Goal: Task Accomplishment & Management: Manage account settings

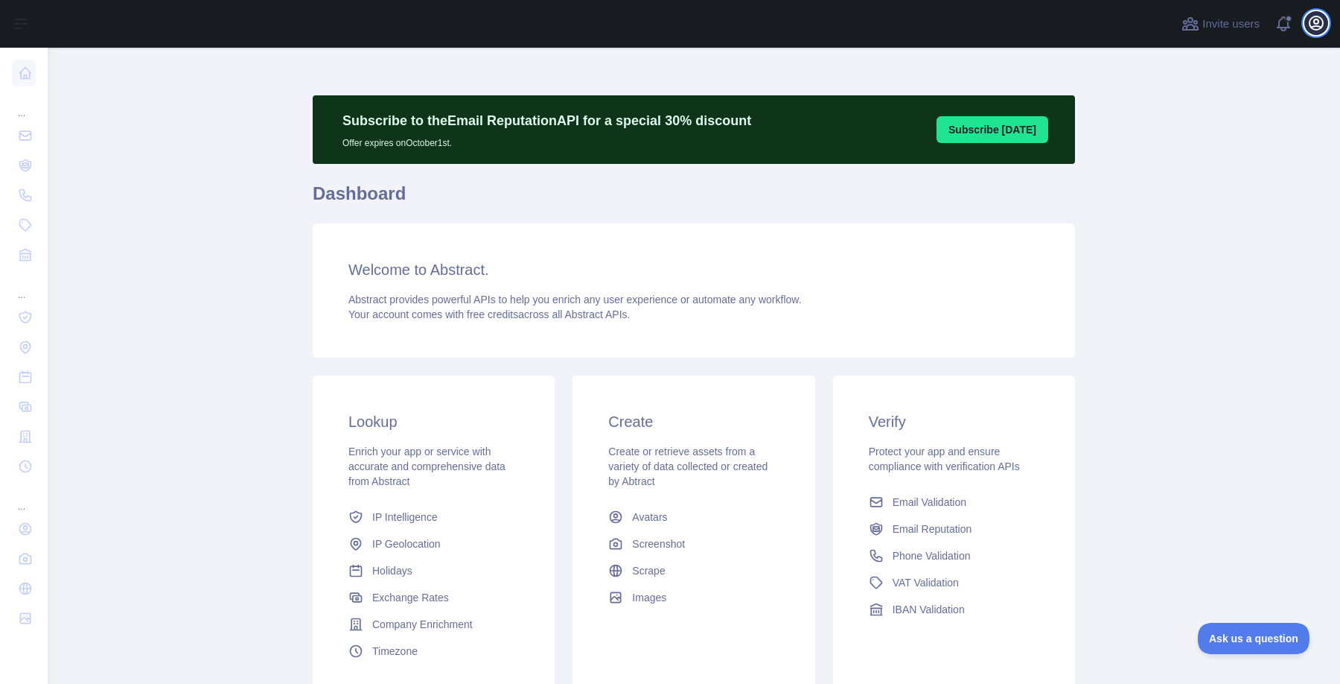
click at [1323, 16] on icon "button" at bounding box center [1317, 23] width 18 height 18
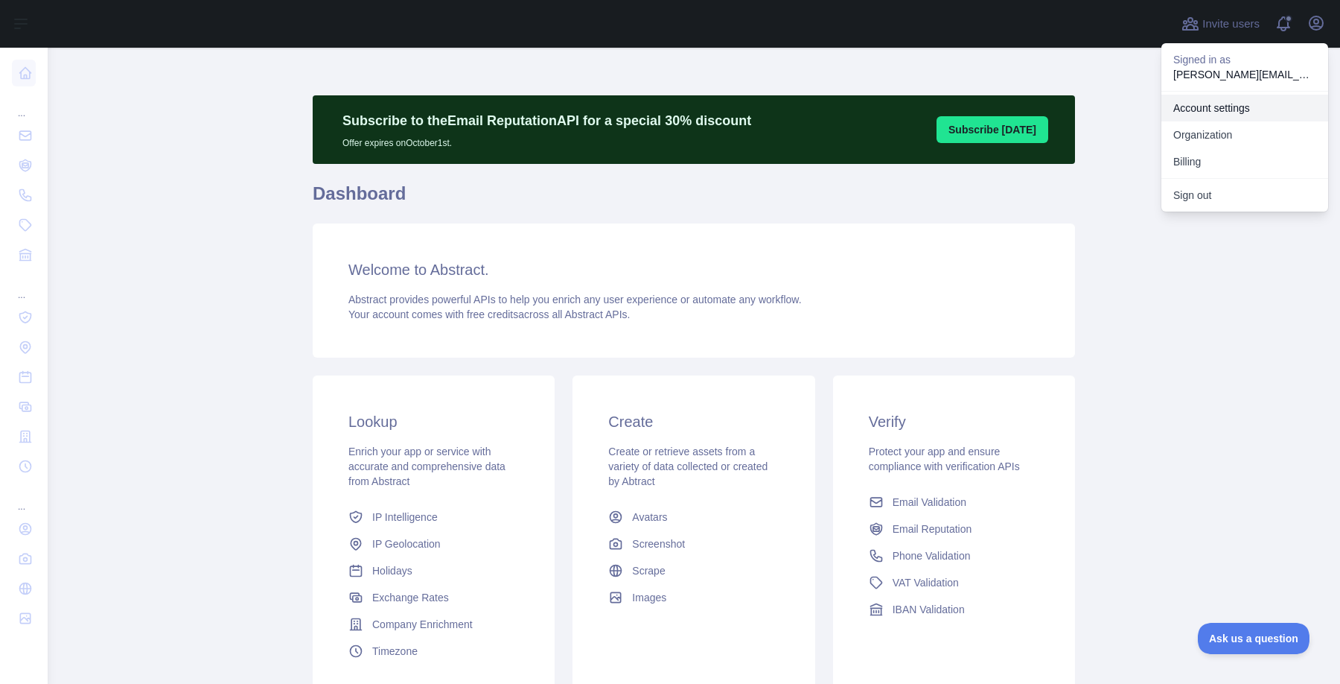
click at [1240, 113] on link "Account settings" at bounding box center [1245, 108] width 167 height 27
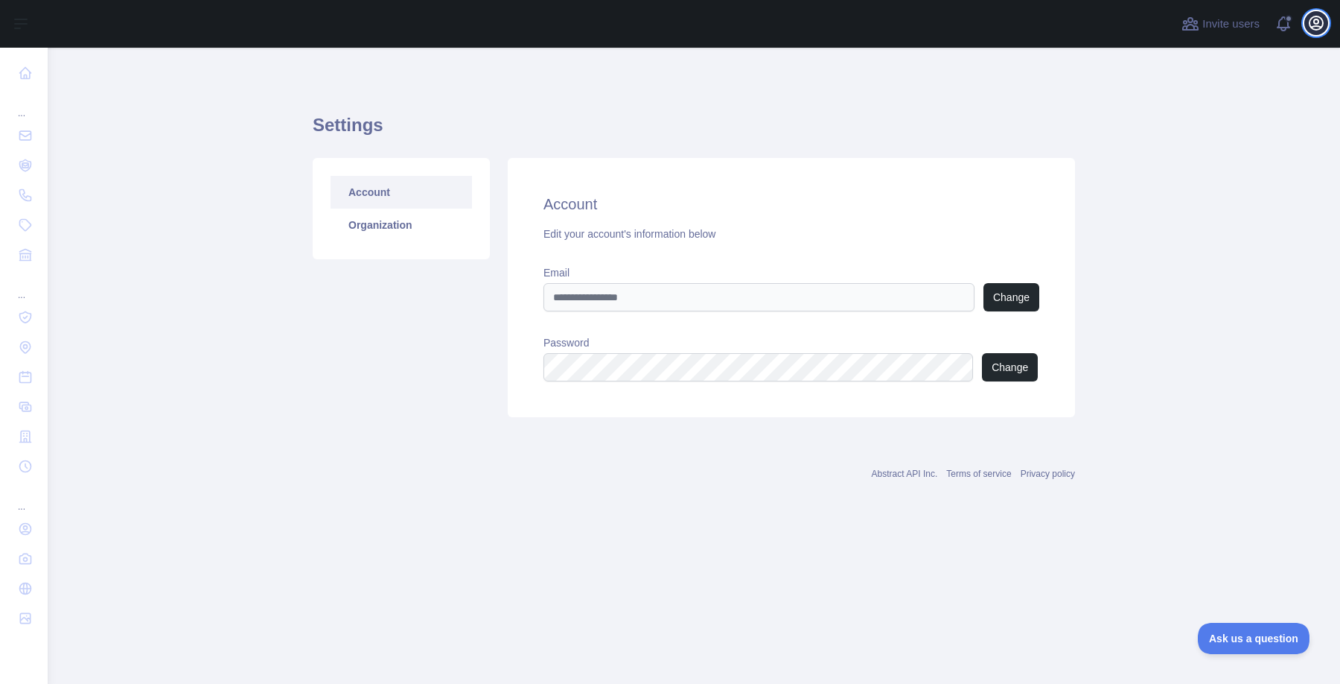
click at [1320, 31] on icon "button" at bounding box center [1317, 23] width 18 height 18
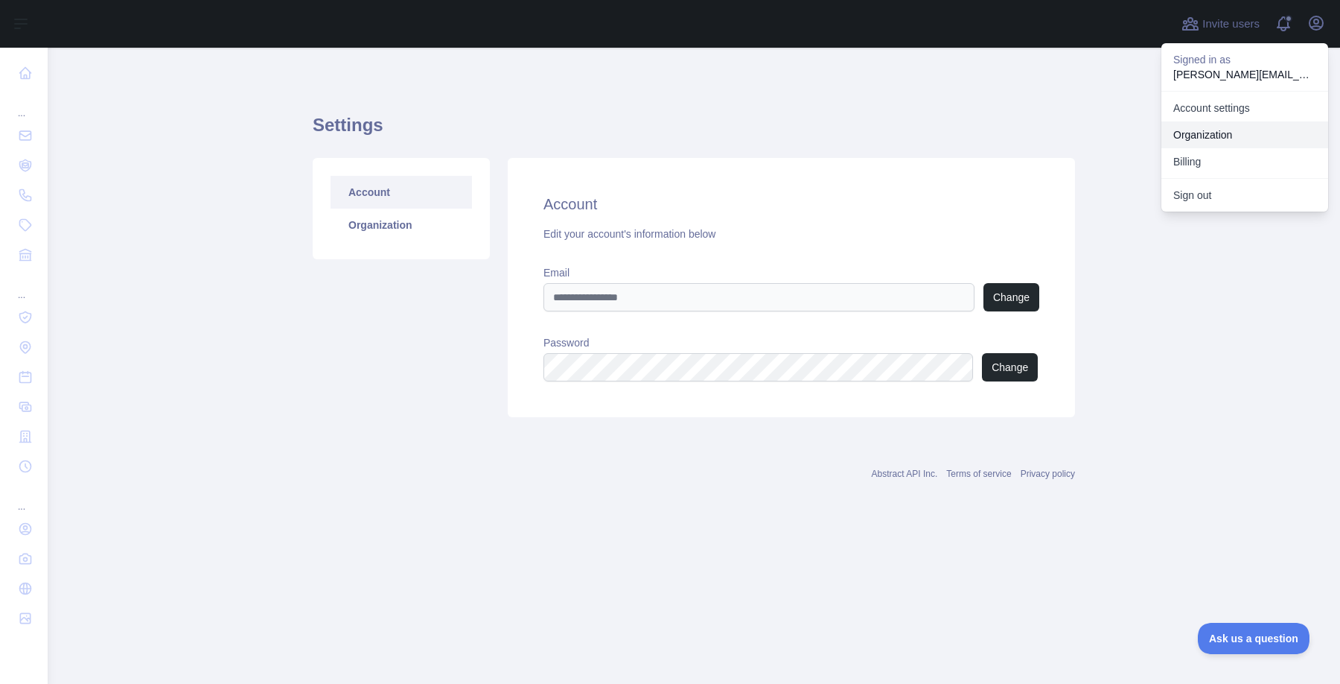
click at [1241, 134] on link "Organization" at bounding box center [1245, 134] width 167 height 27
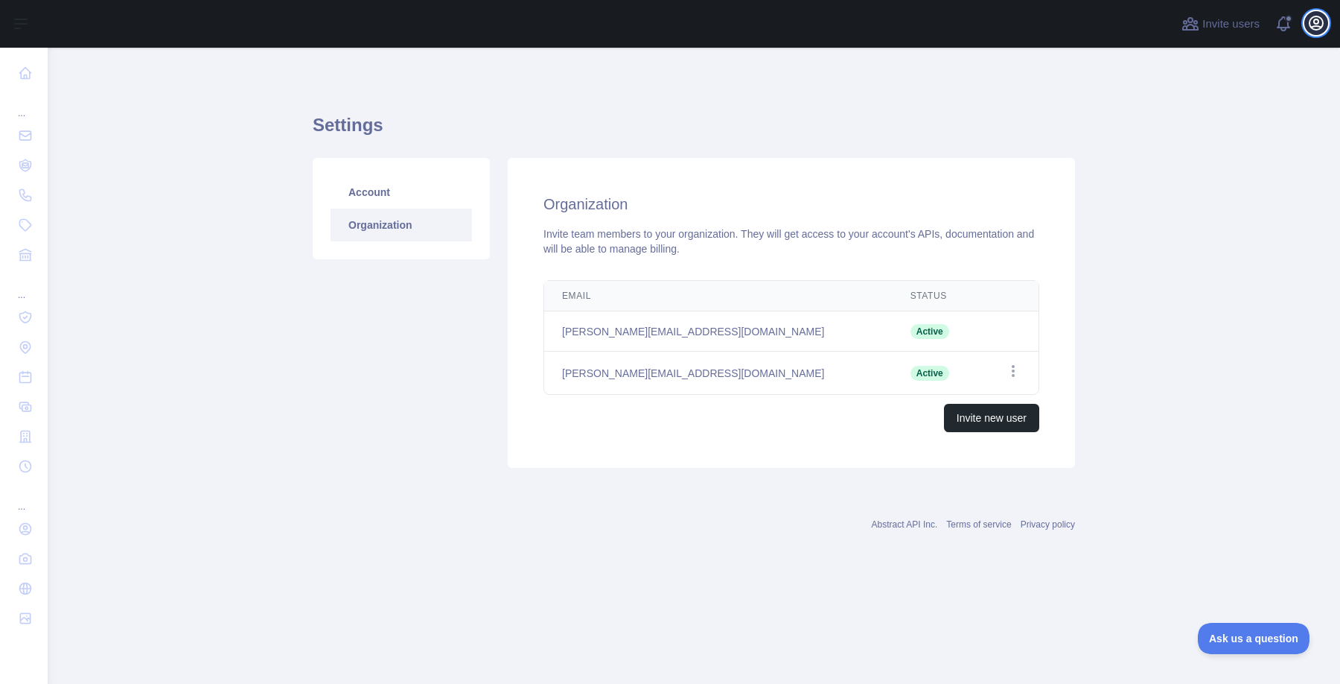
click at [1315, 20] on icon "button" at bounding box center [1317, 23] width 18 height 18
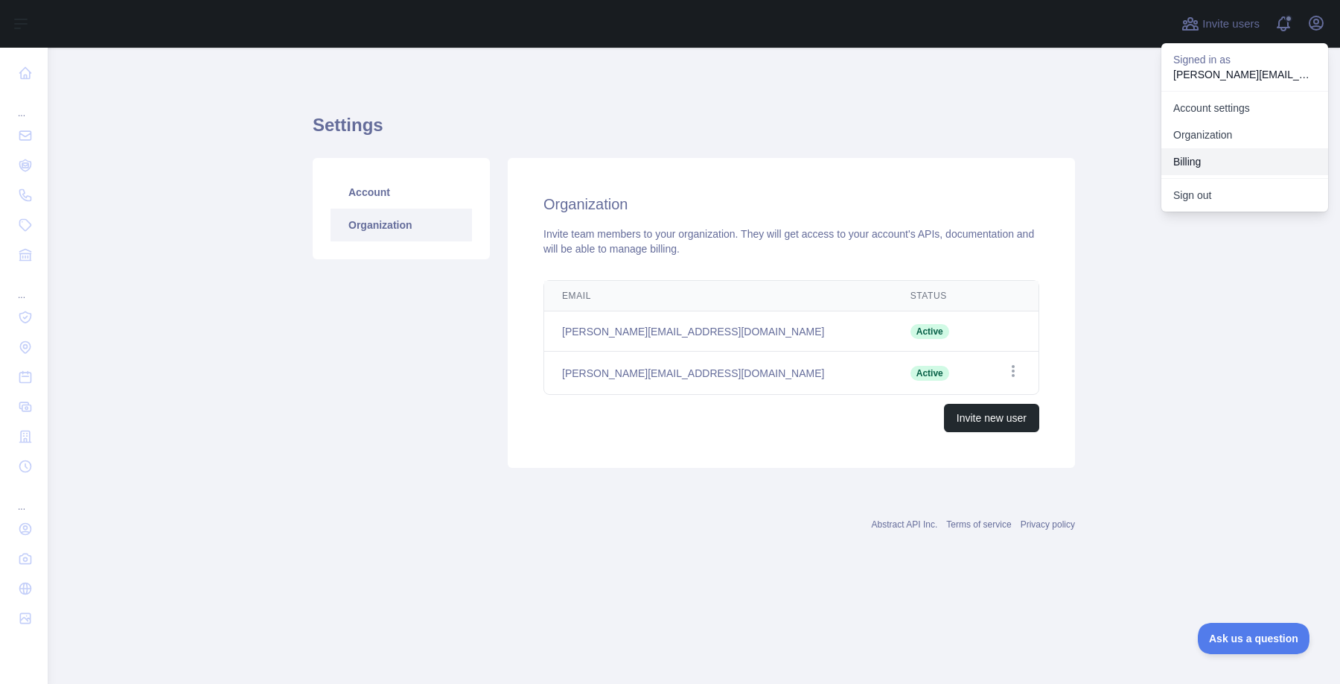
click at [1248, 156] on button "Billing" at bounding box center [1245, 161] width 167 height 27
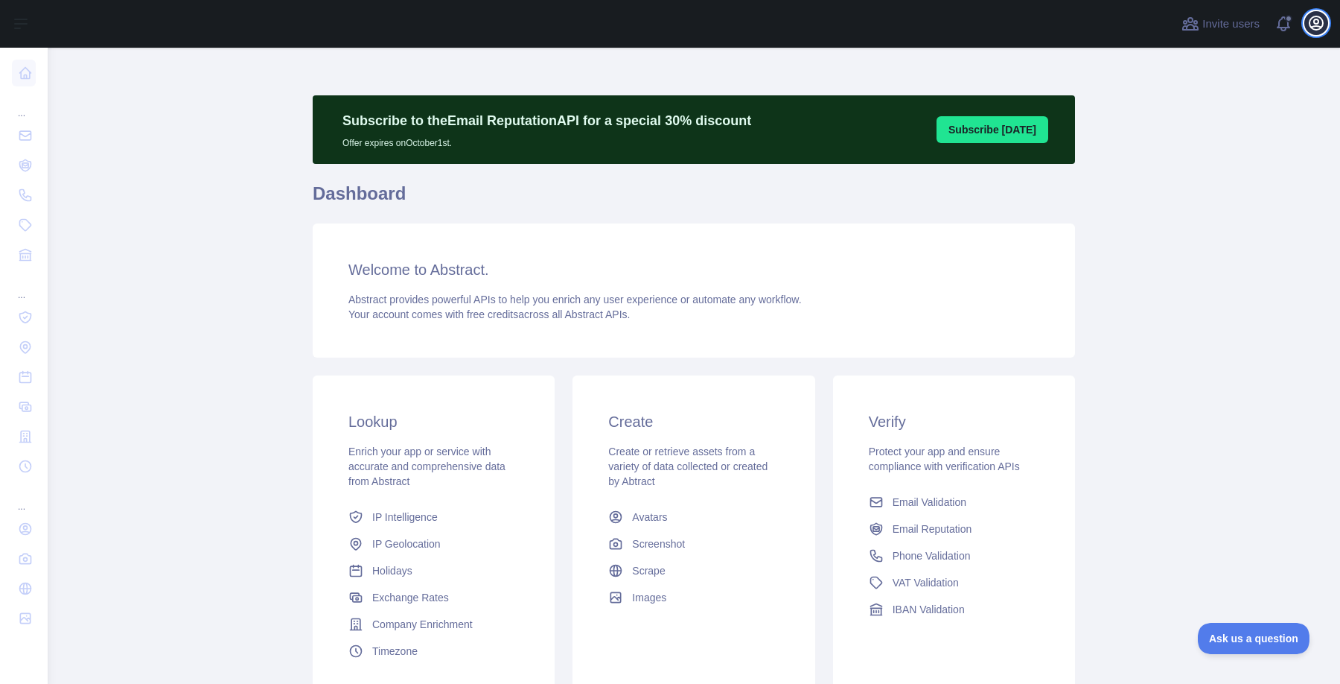
click at [1324, 24] on icon "button" at bounding box center [1317, 23] width 18 height 18
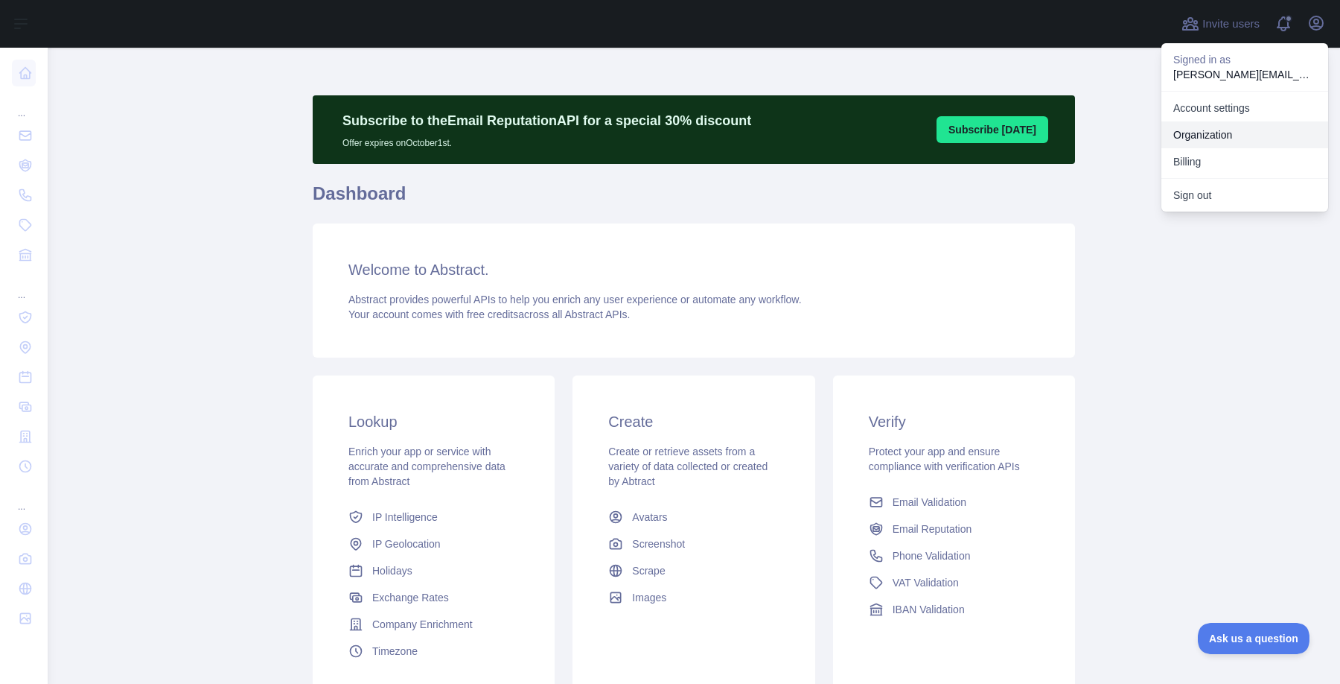
click at [1241, 130] on link "Organization" at bounding box center [1245, 134] width 167 height 27
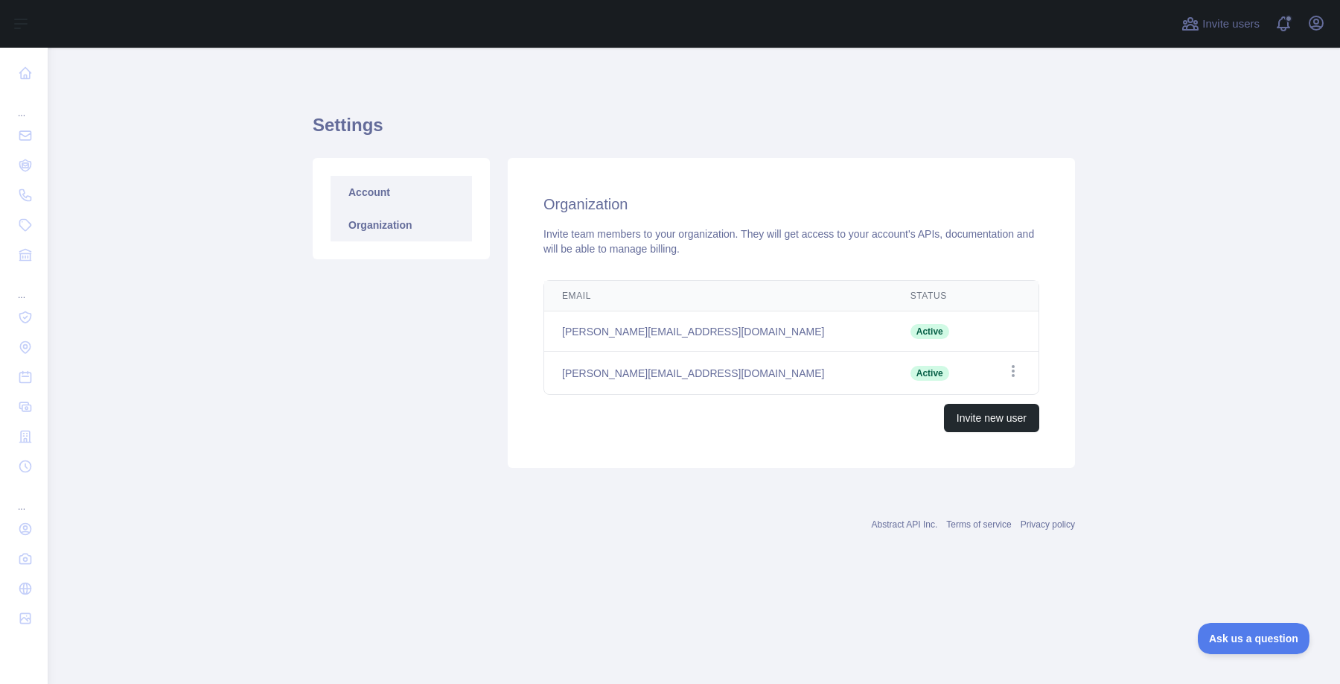
click at [390, 200] on link "Account" at bounding box center [401, 192] width 141 height 33
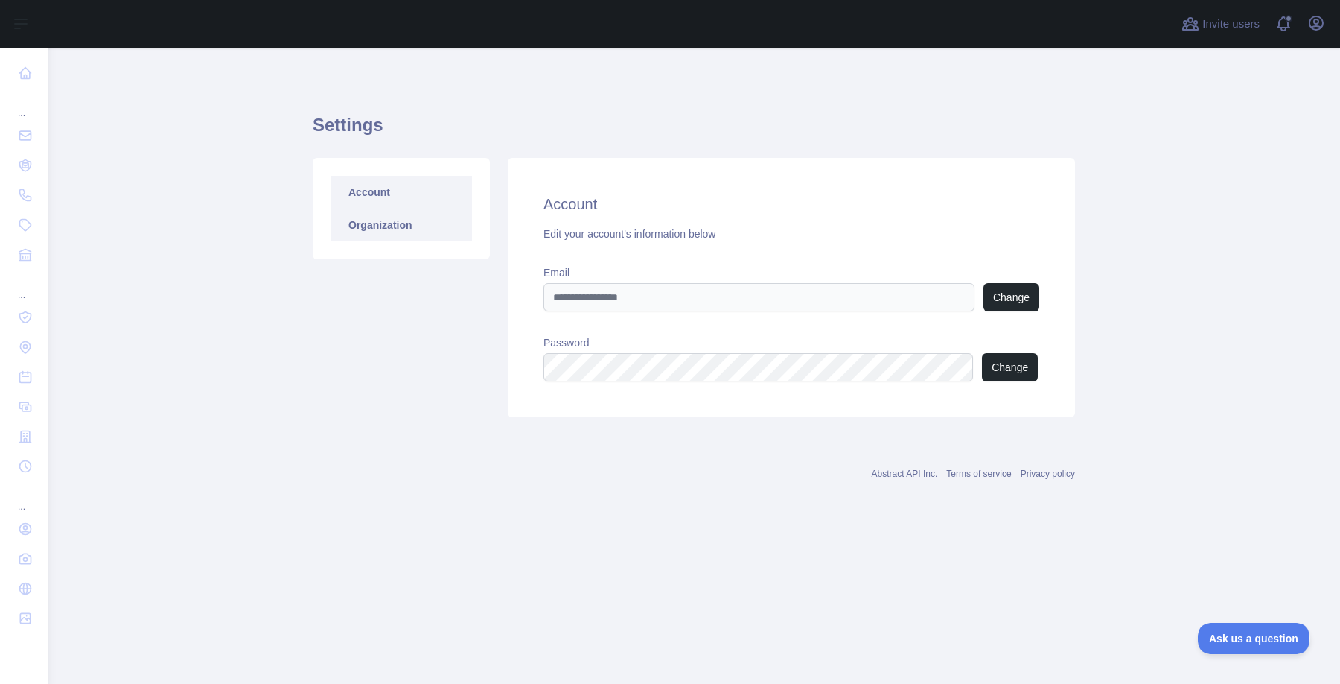
click at [389, 226] on link "Organization" at bounding box center [401, 225] width 141 height 33
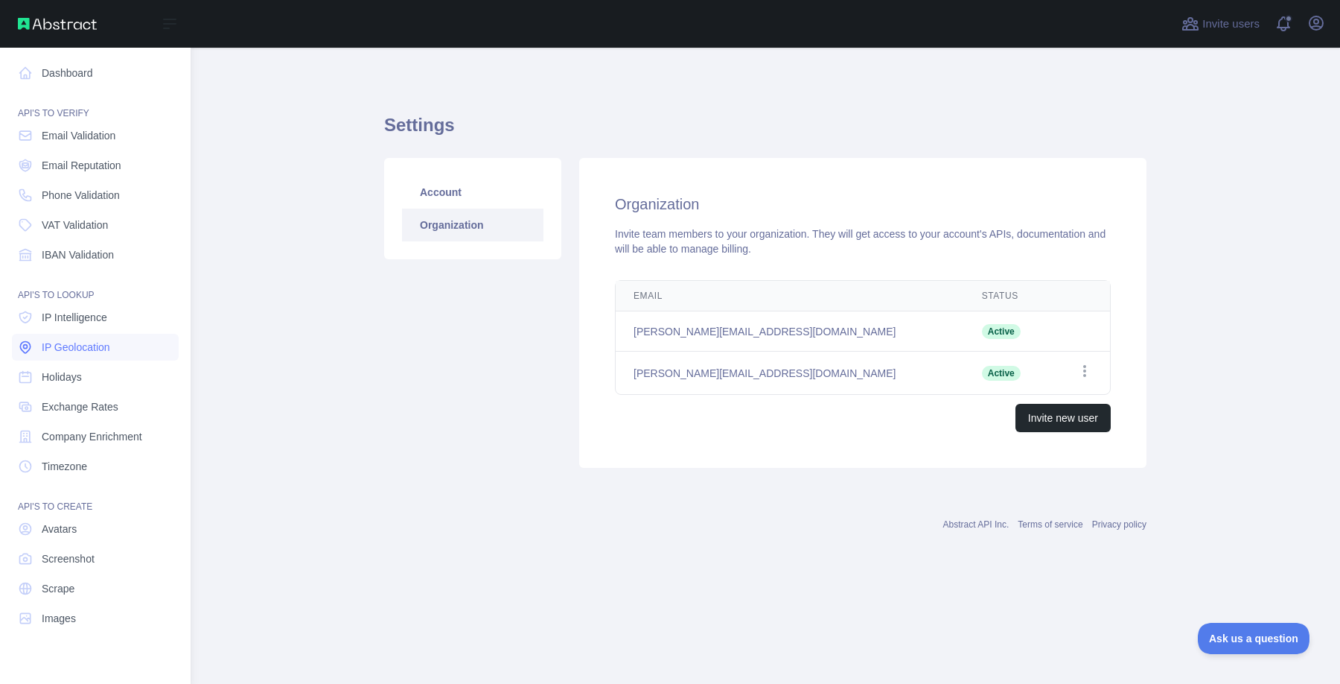
click at [88, 338] on link "IP Geolocation" at bounding box center [95, 347] width 167 height 27
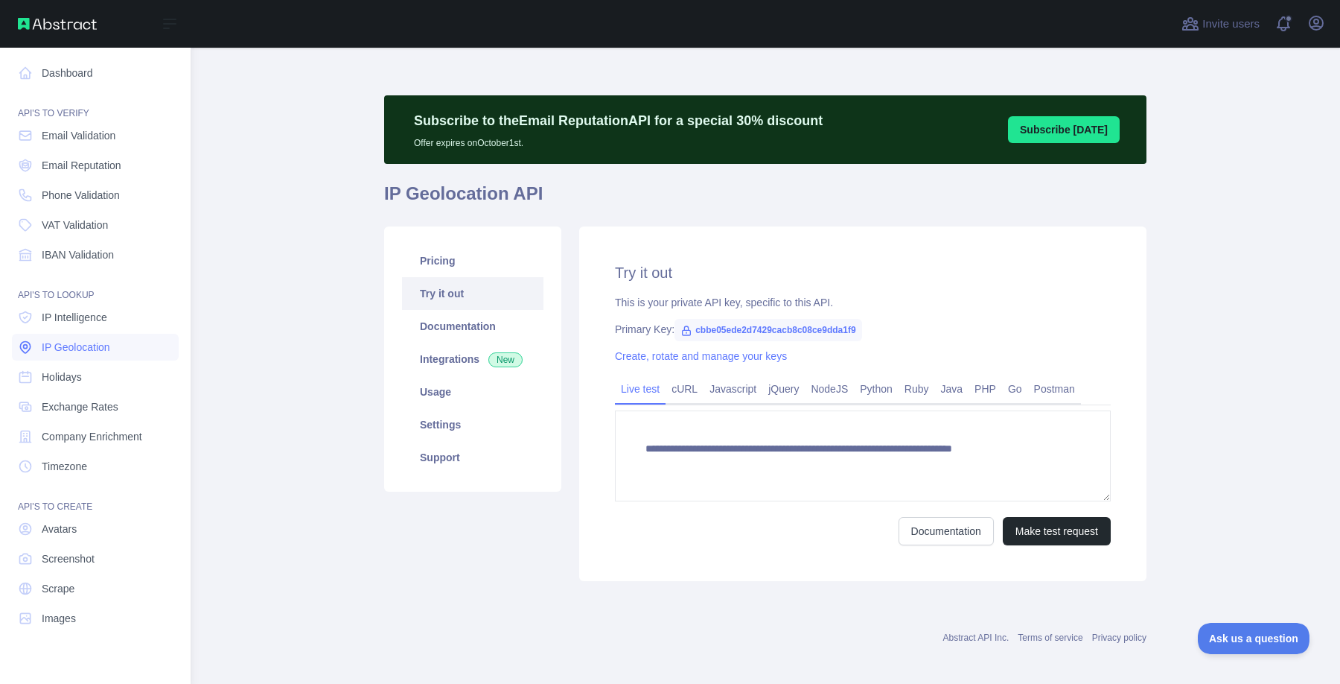
type textarea "**********"
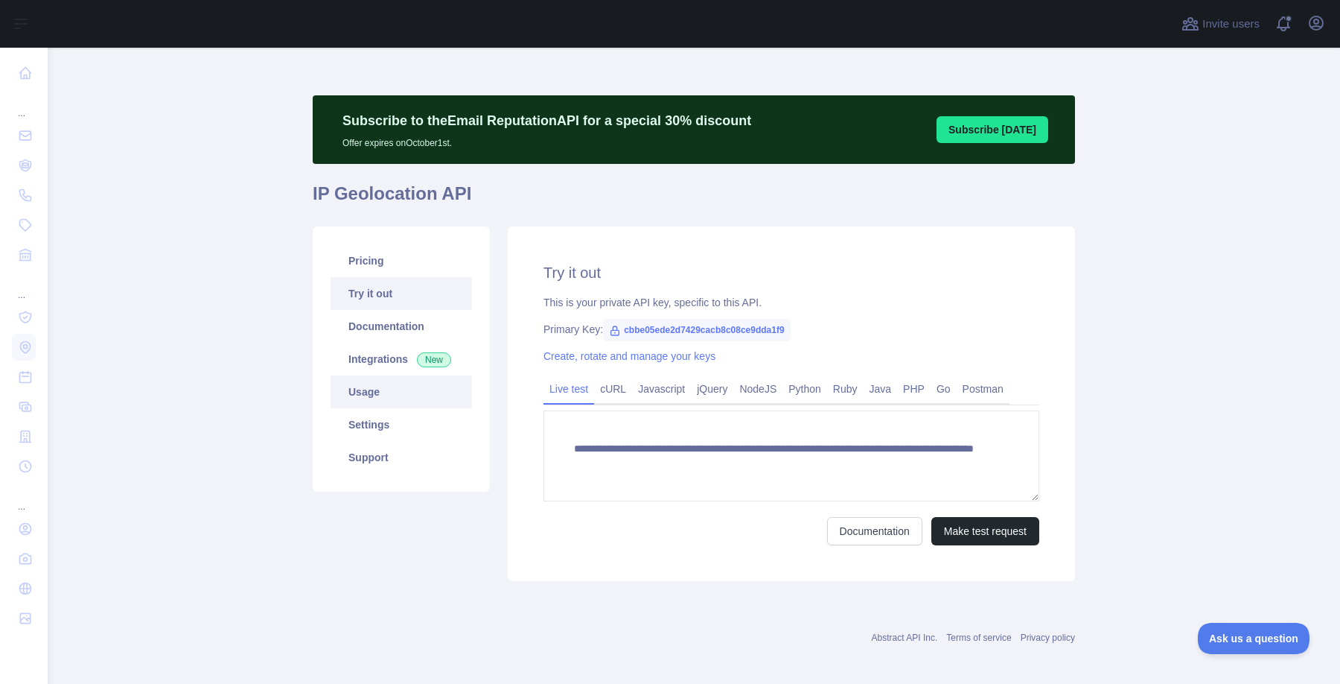
click at [397, 391] on link "Usage" at bounding box center [401, 391] width 141 height 33
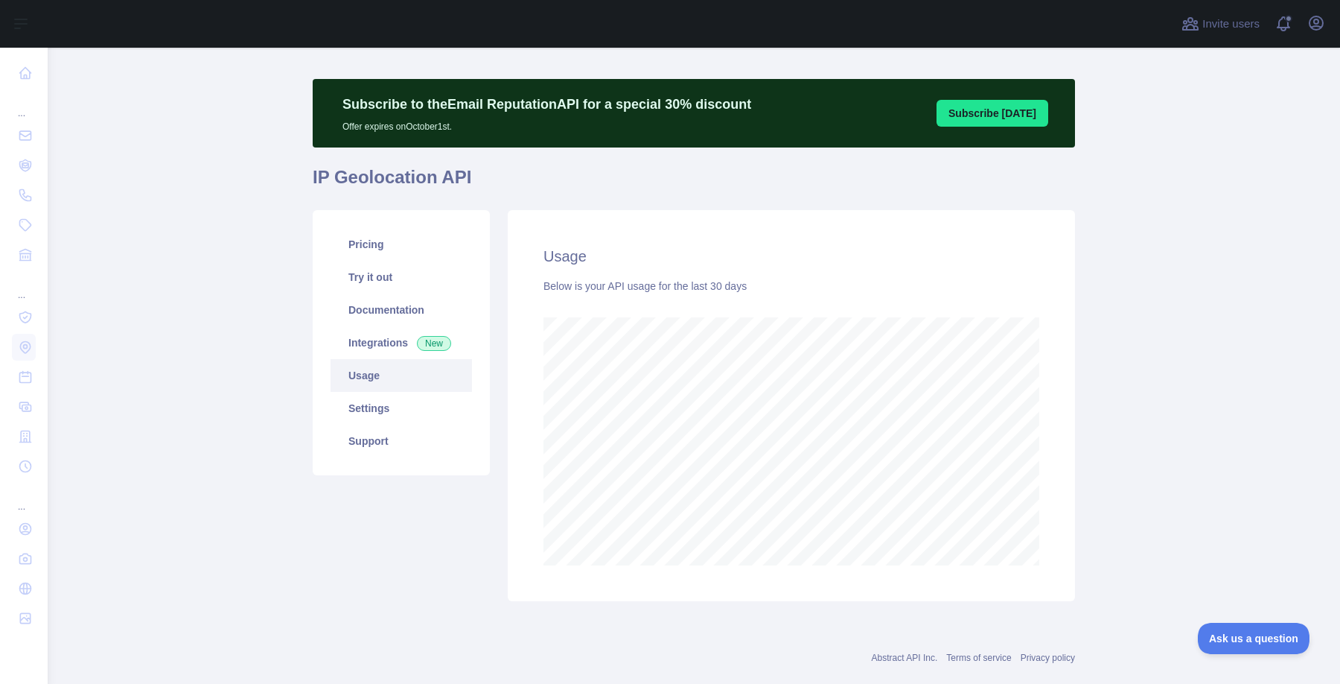
scroll to position [18, 0]
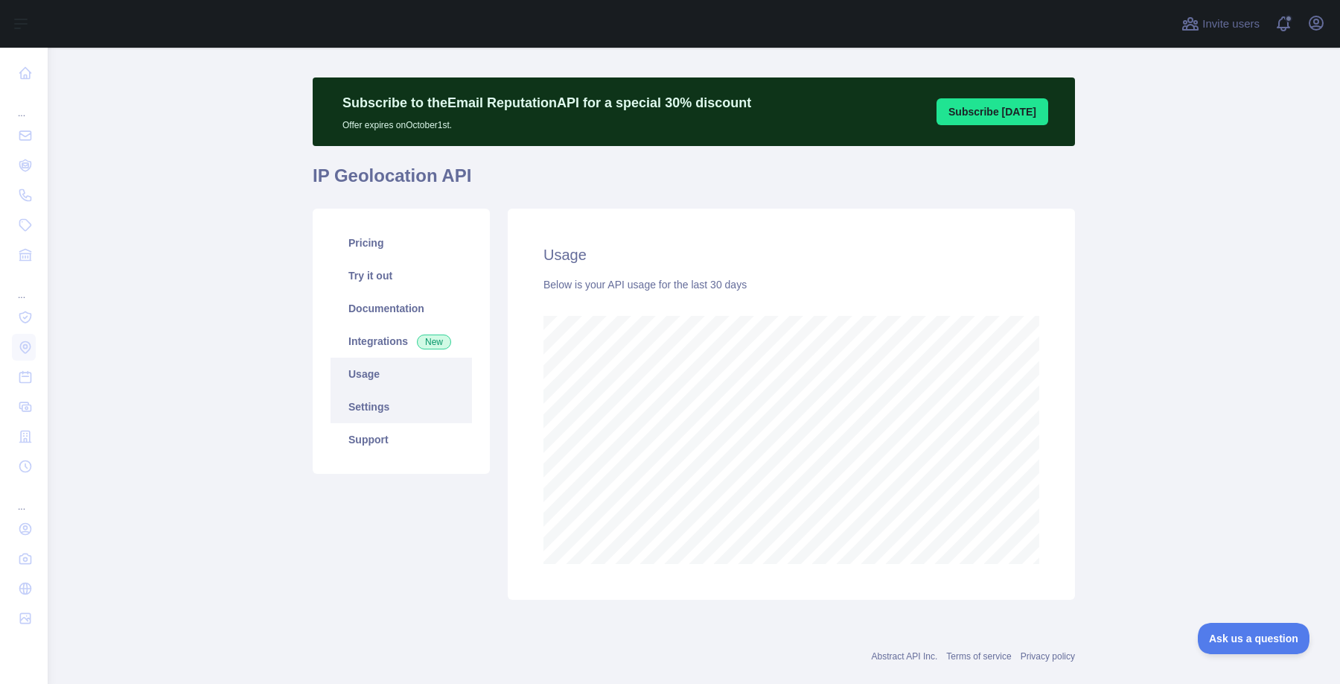
click at [399, 393] on link "Settings" at bounding box center [401, 406] width 141 height 33
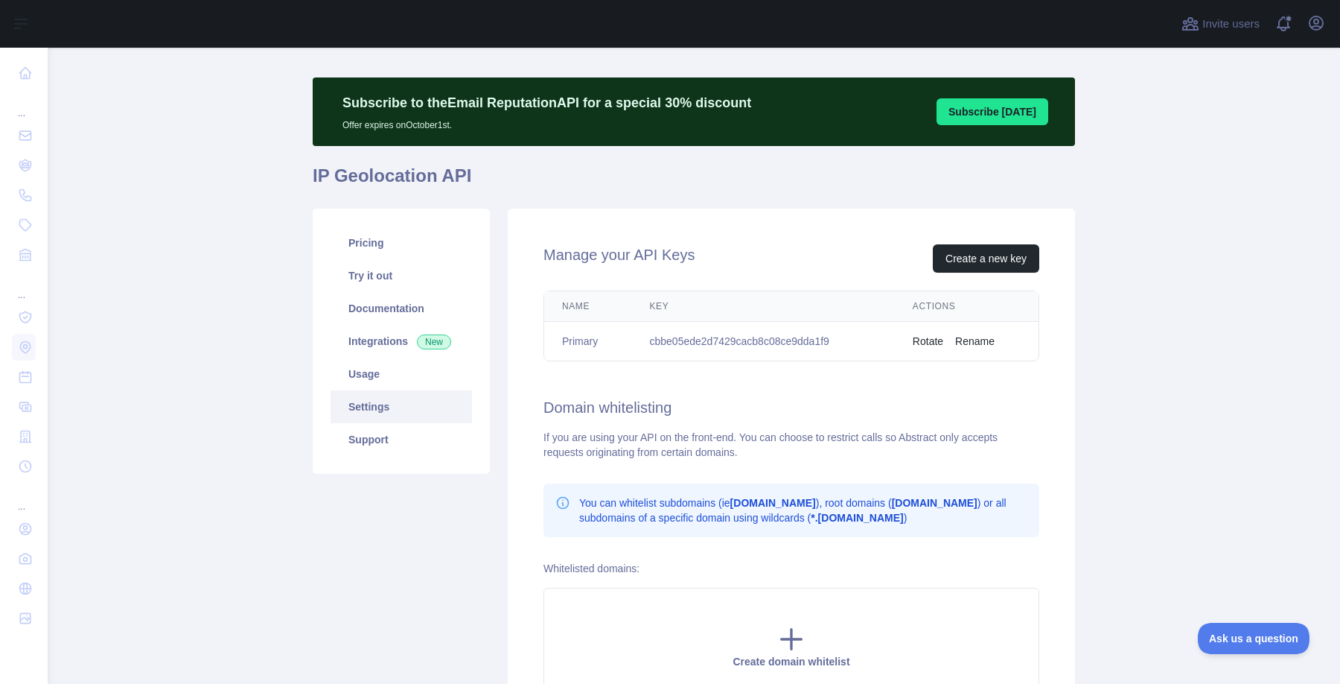
scroll to position [185, 0]
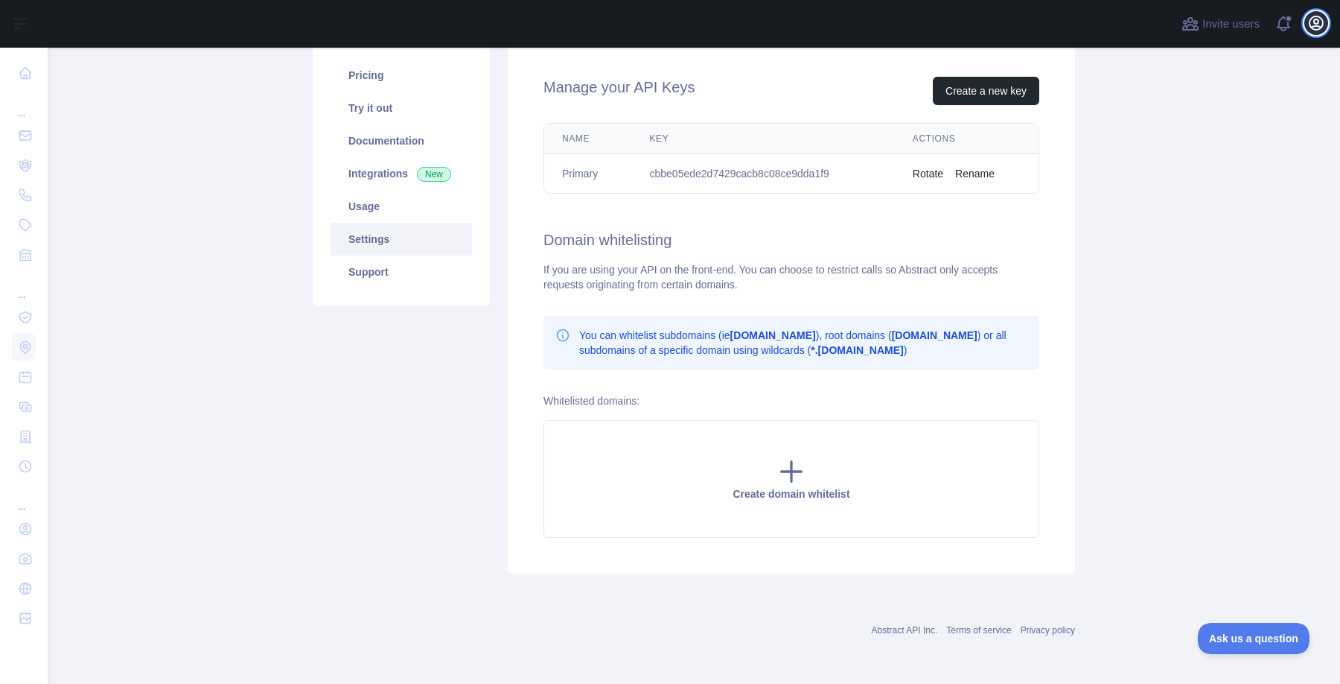
click at [1323, 25] on icon "button" at bounding box center [1317, 23] width 18 height 18
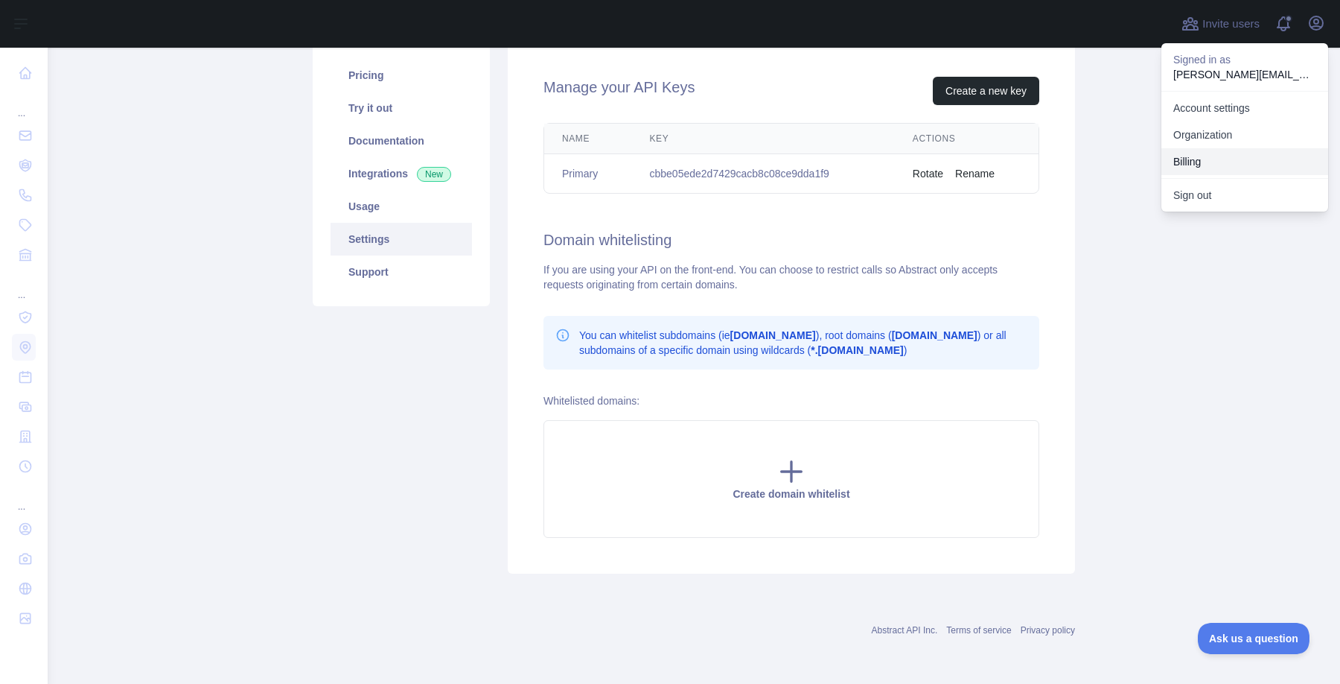
click at [1226, 157] on button "Billing" at bounding box center [1245, 161] width 167 height 27
